Goal: Information Seeking & Learning: Check status

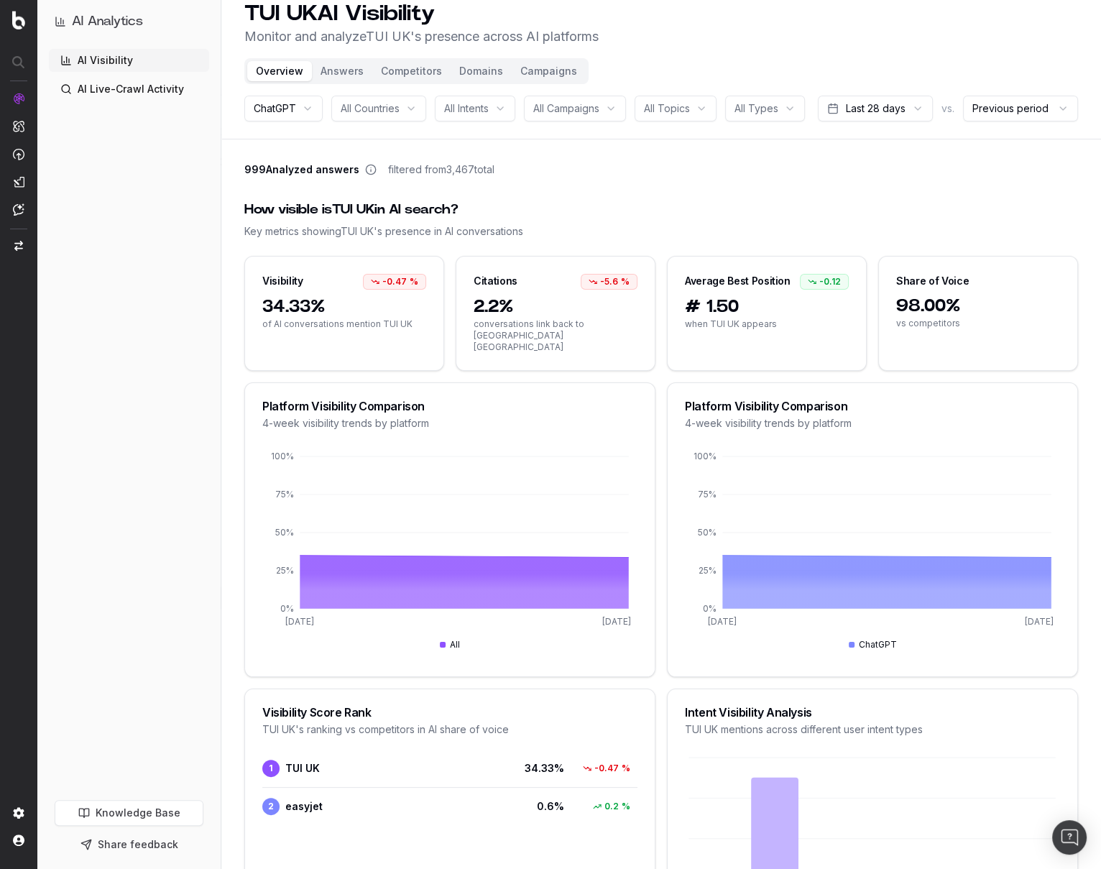
scroll to position [24, 0]
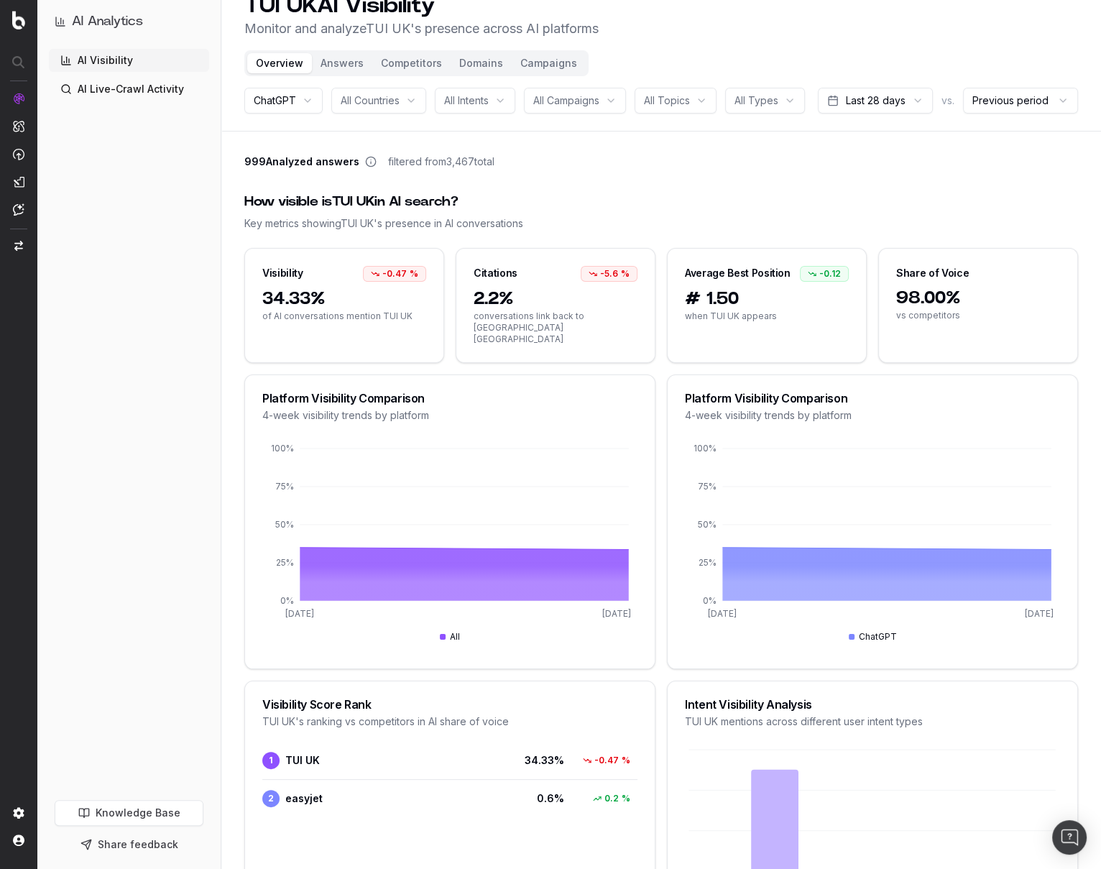
click at [313, 102] on div "ChatGPT" at bounding box center [283, 101] width 78 height 26
click at [285, 125] on input "text" at bounding box center [310, 129] width 151 height 29
click at [359, 131] on header "TUI UK AI Visibility Monitor and analyze TUI UK 's presence across AI platforms…" at bounding box center [660, 54] width 879 height 156
click at [286, 101] on span "ChatGPT" at bounding box center [275, 100] width 42 height 14
click at [281, 153] on div "All Platforms" at bounding box center [302, 157] width 180 height 23
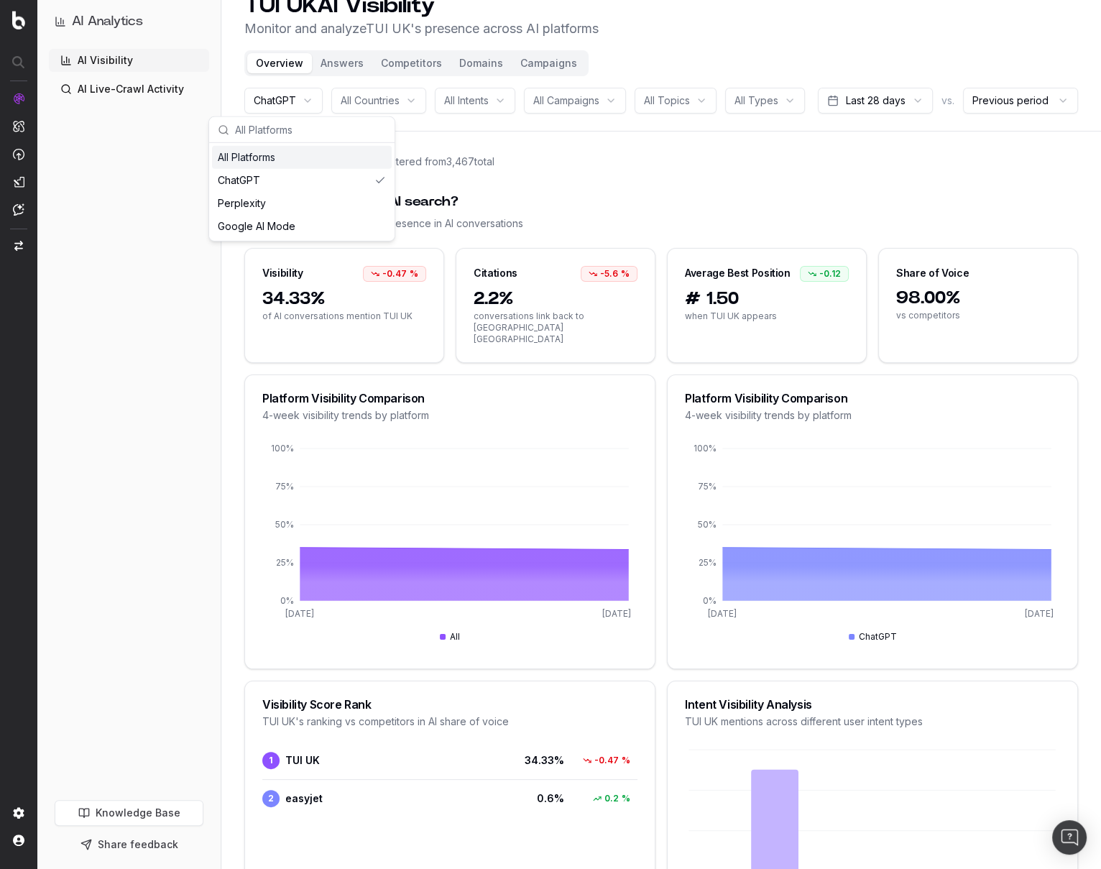
click at [338, 154] on div "All Platforms" at bounding box center [302, 157] width 180 height 23
click at [341, 202] on div "Perplexity" at bounding box center [302, 203] width 180 height 23
click at [342, 198] on div "Perplexity" at bounding box center [302, 203] width 180 height 23
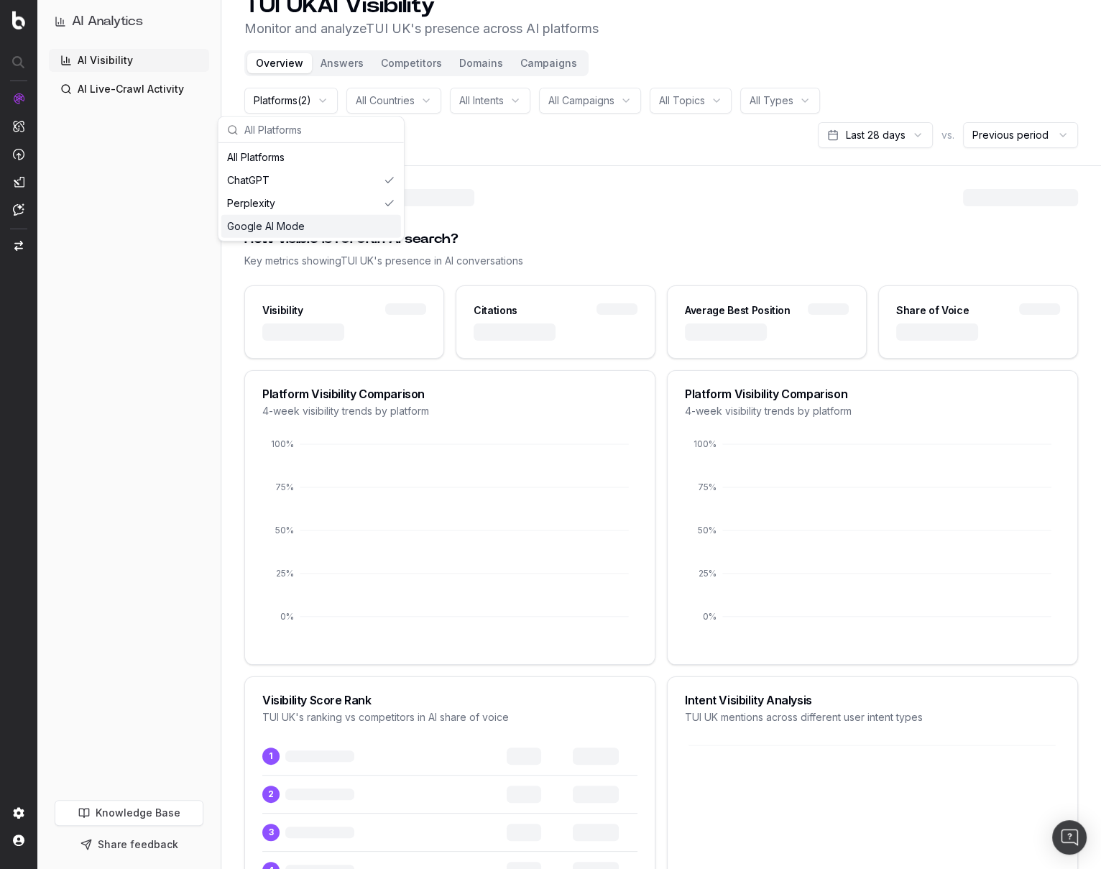
click at [356, 228] on div "Google AI Mode" at bounding box center [311, 226] width 180 height 23
